Goal: Check status: Check status

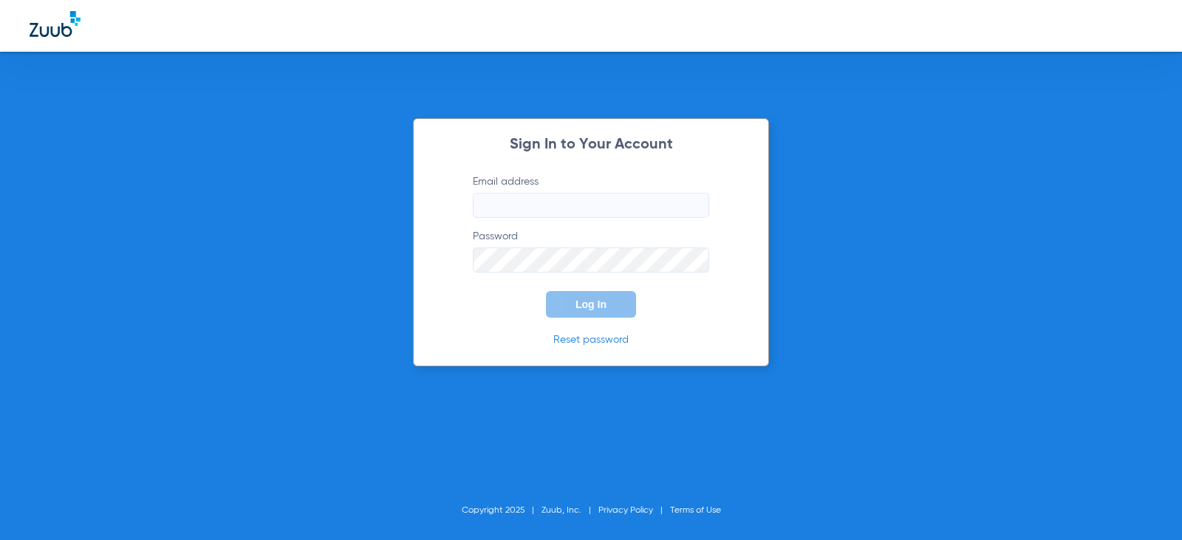
type input "[EMAIL_ADDRESS][DOMAIN_NAME]"
click at [572, 301] on button "Log In" at bounding box center [591, 304] width 90 height 27
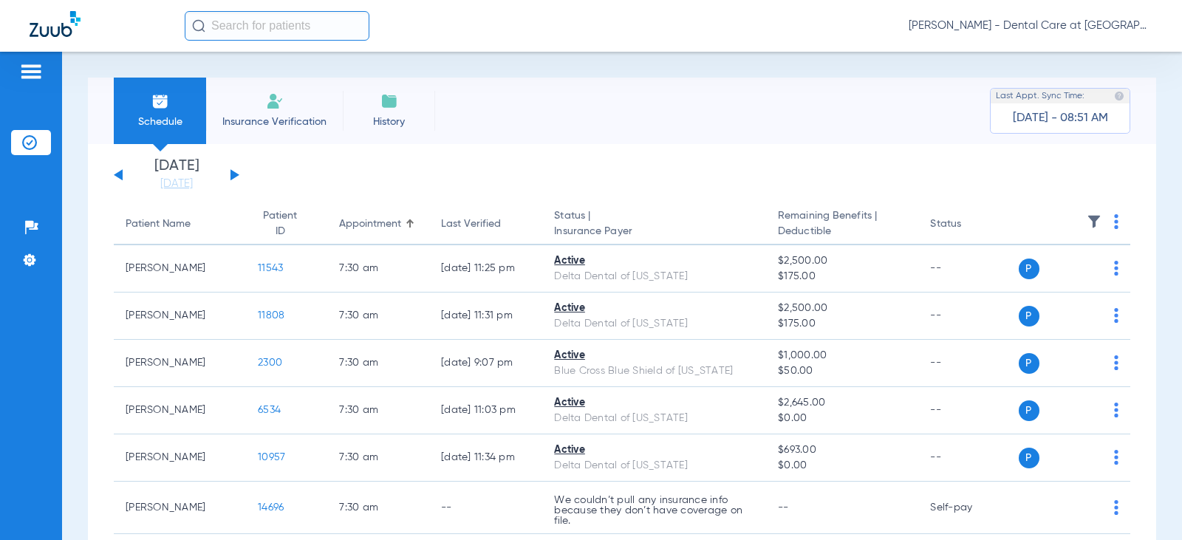
click at [234, 177] on button at bounding box center [234, 174] width 9 height 11
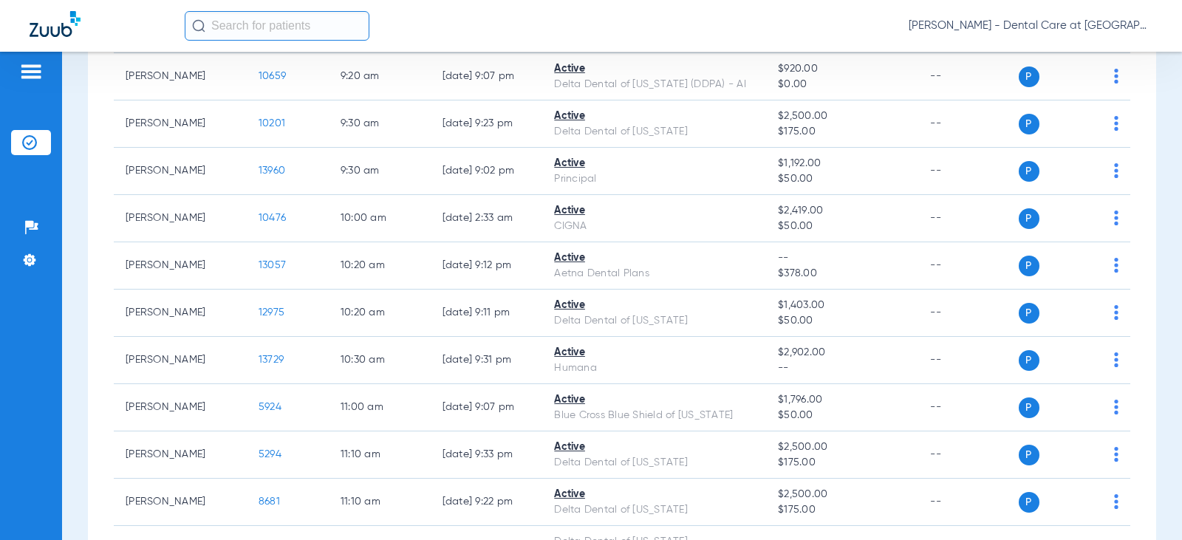
scroll to position [739, 0]
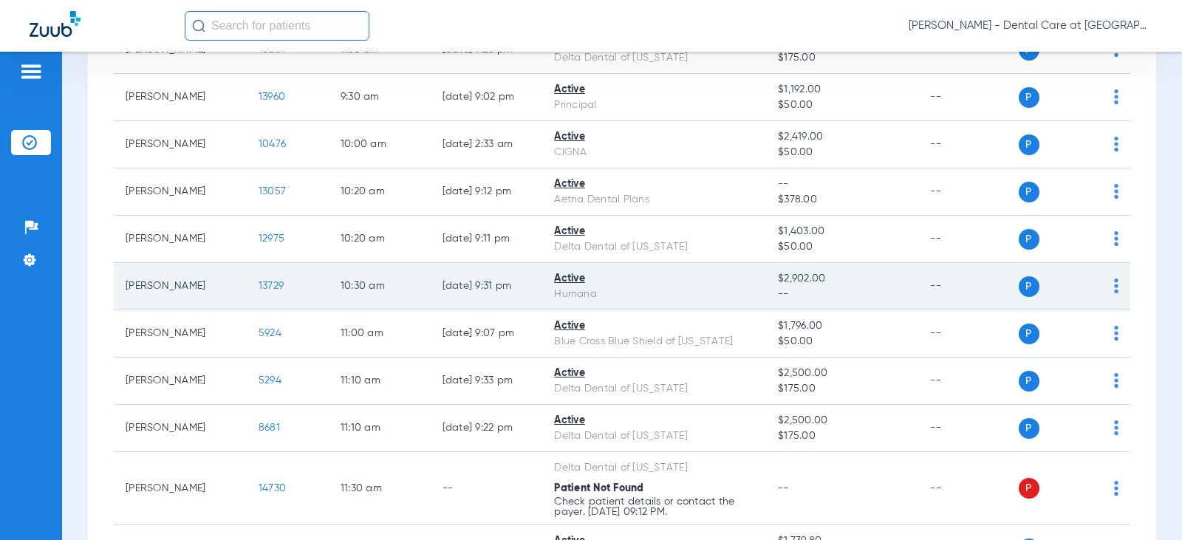
click at [507, 293] on td "[DATE] 9:31 PM" at bounding box center [487, 286] width 112 height 47
click at [137, 278] on td "[PERSON_NAME]" at bounding box center [180, 286] width 133 height 47
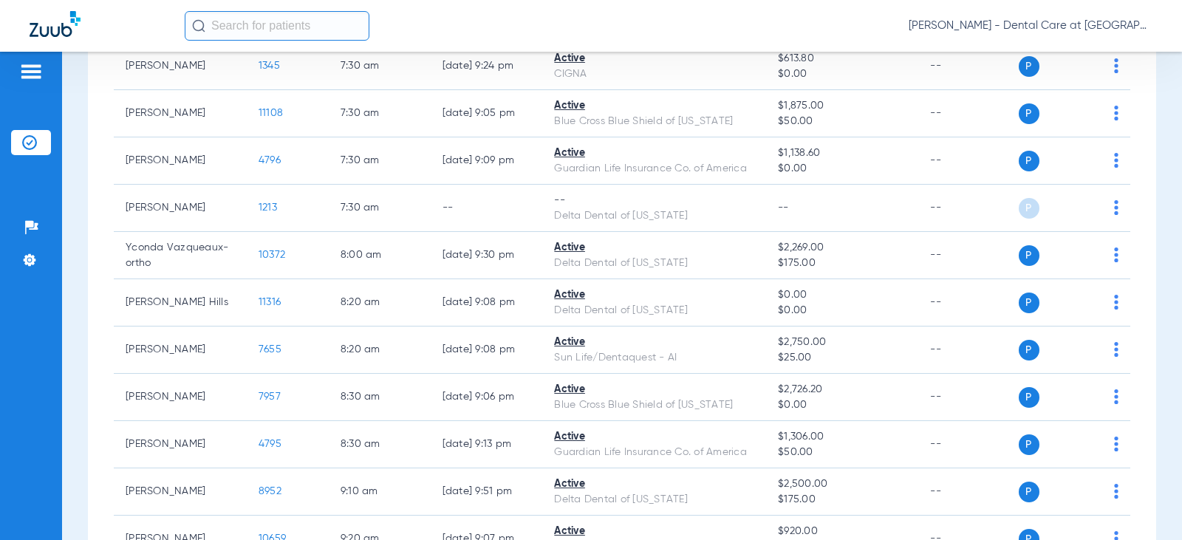
scroll to position [0, 0]
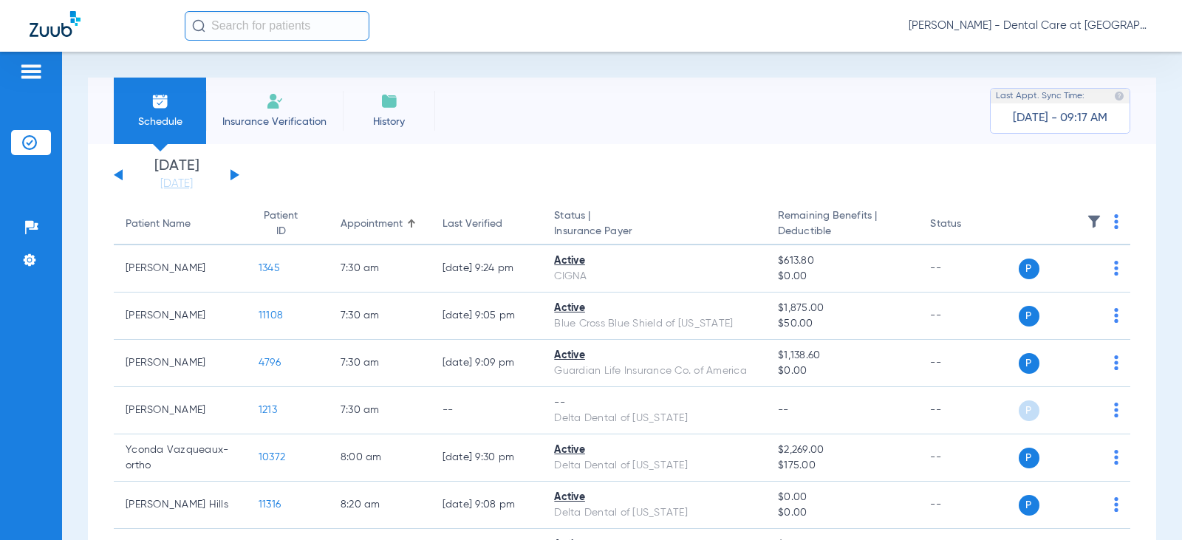
click at [239, 174] on app-single-date-navigator "[DATE] [DATE] [DATE] [DATE] [DATE] [DATE] [DATE] [DATE] [DATE] [DATE] [DATE] [D…" at bounding box center [622, 175] width 1016 height 32
click at [232, 175] on button at bounding box center [234, 174] width 9 height 11
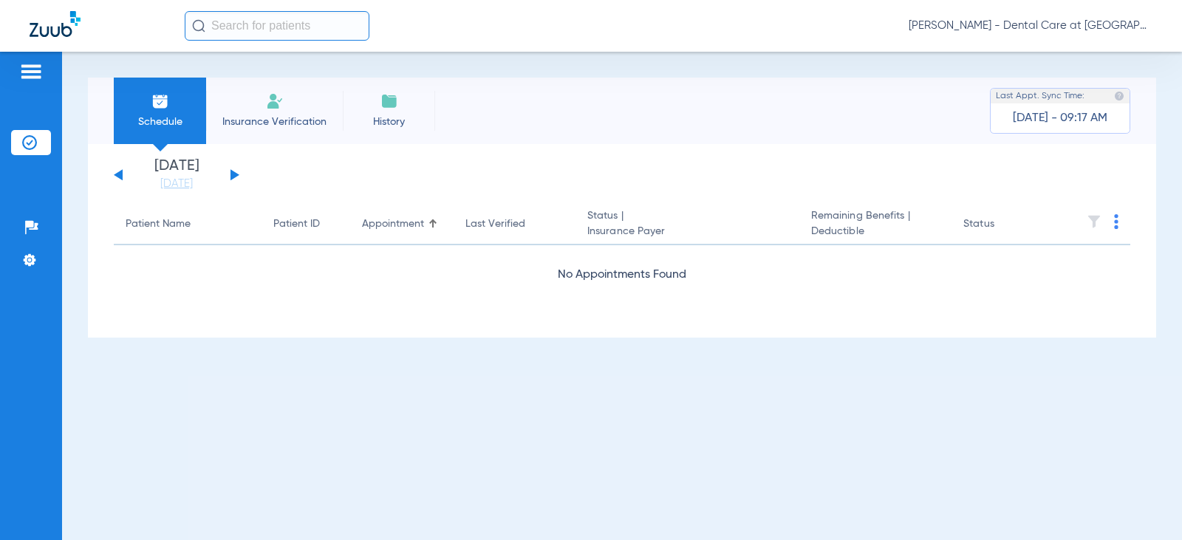
click at [232, 175] on button at bounding box center [234, 174] width 9 height 11
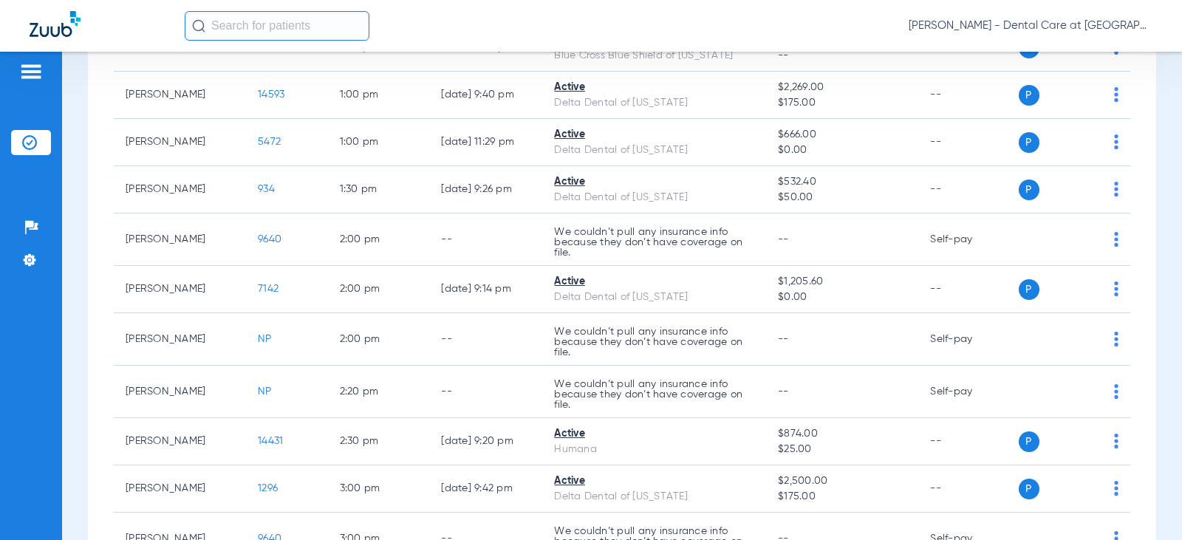
scroll to position [1920, 0]
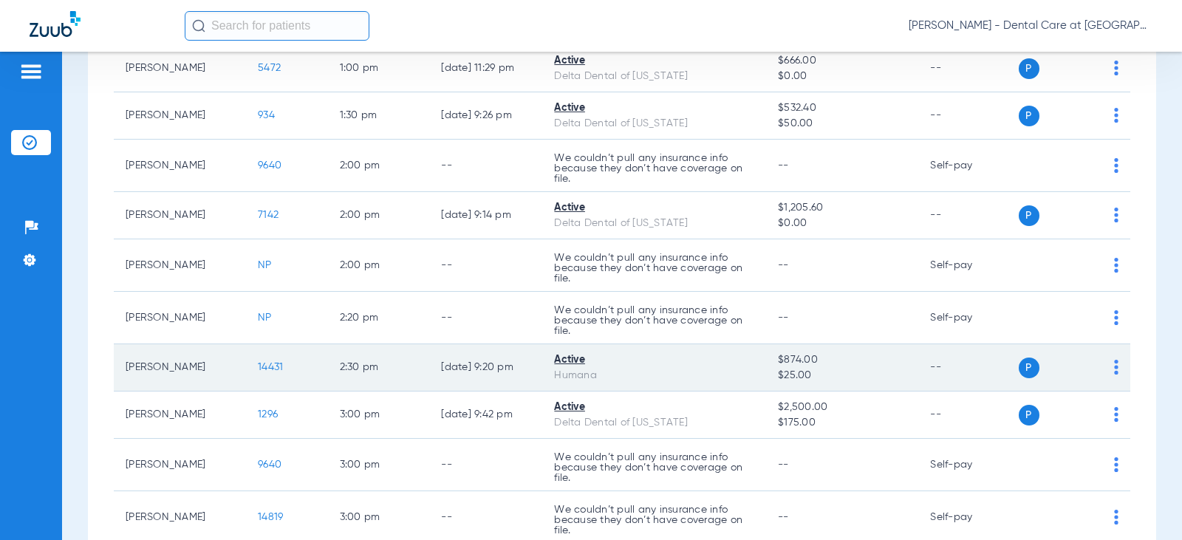
click at [608, 383] on div "Humana" at bounding box center [654, 376] width 200 height 16
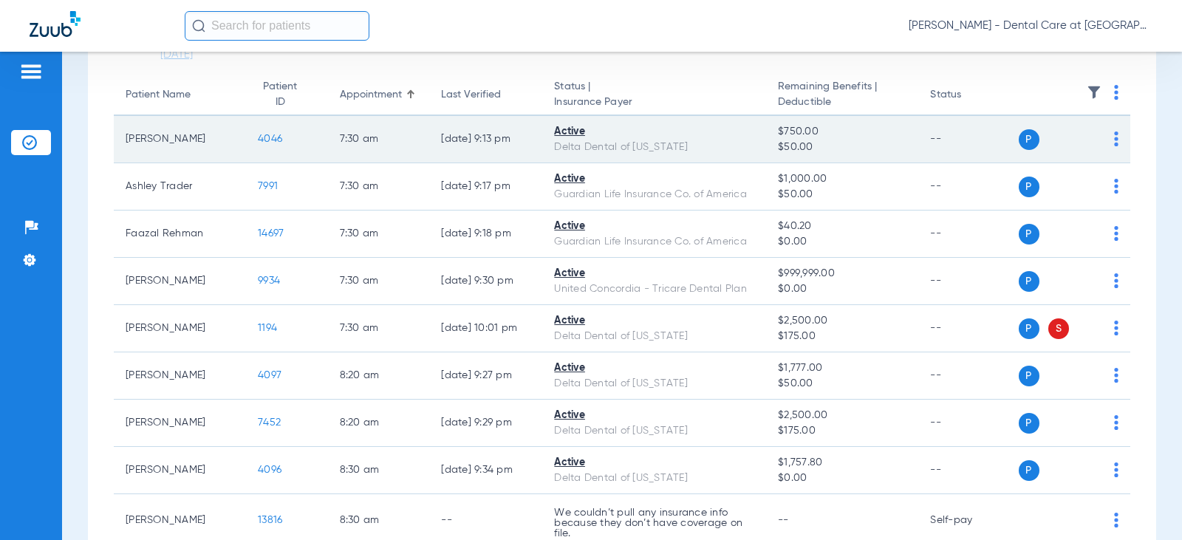
scroll to position [148, 0]
